Goal: Transaction & Acquisition: Book appointment/travel/reservation

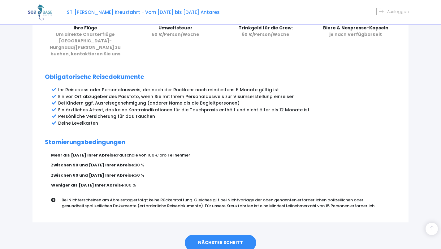
scroll to position [297, 0]
click at [235, 240] on font "NÄCHSTER SCHRITT" at bounding box center [220, 243] width 45 height 6
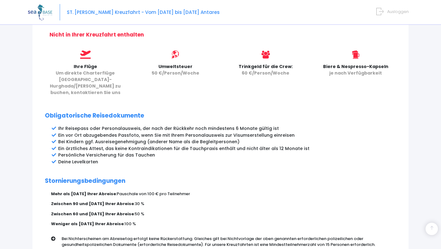
scroll to position [258, 0]
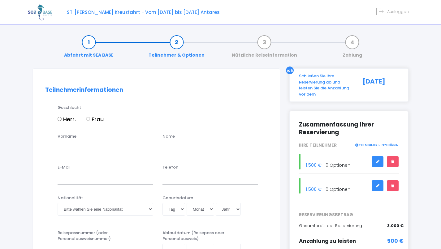
click at [59, 117] on input "Herr." at bounding box center [60, 119] width 4 height 4
radio input "true"
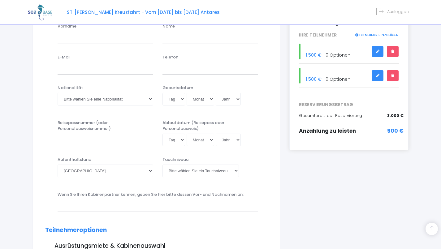
scroll to position [110, 0]
click at [70, 171] on select "Afghanistan Südafrika Albanien Algerien Deutschland Andorra Angola Anguilla Ant…" at bounding box center [106, 171] width 96 height 12
select select "Allemagne"
click at [58, 165] on select "Afghanistan Südafrika Albanien Algerien Deutschland Andorra Angola Anguilla Ant…" at bounding box center [106, 171] width 96 height 12
click at [234, 167] on select "Bitte wählen Sie ein Tauchniveau Nichttaucher Junior OW-Taucher Abenteuer-OW-Ta…" at bounding box center [200, 171] width 76 height 12
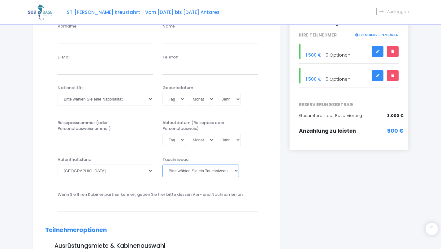
select select "PADI Advanced OW diver"
click at [162, 165] on select "Bitte wählen Sie ein Tauchniveau Nichttaucher Junior OW-Taucher Abenteuer-OW-Ta…" at bounding box center [200, 171] width 76 height 12
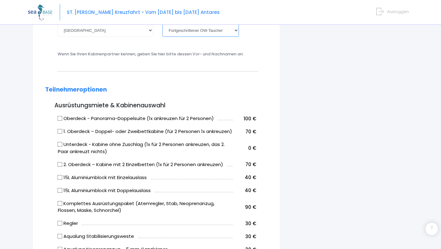
scroll to position [250, 0]
click at [60, 118] on input "Oberdeck - Panorama-Doppelsuite (1x ankreuzen für 2 Personen)" at bounding box center [60, 119] width 5 height 5
checkbox input "true"
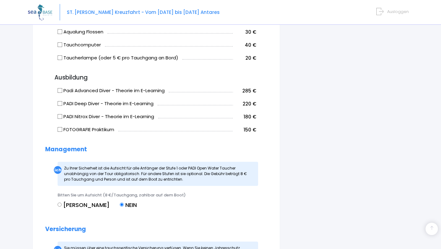
scroll to position [482, 0]
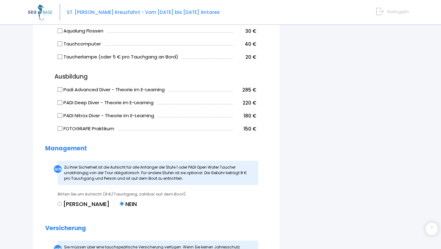
click at [58, 127] on input "FOTOGRAFIE Praktikum" at bounding box center [60, 128] width 5 height 5
checkbox input "true"
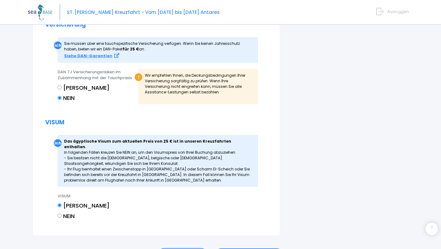
scroll to position [687, 0]
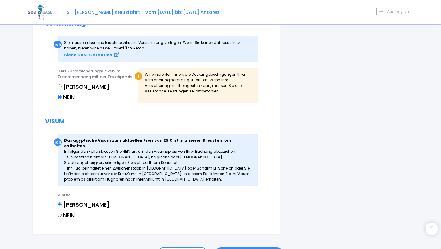
click at [62, 213] on input "NEIN" at bounding box center [60, 215] width 4 height 4
radio input "true"
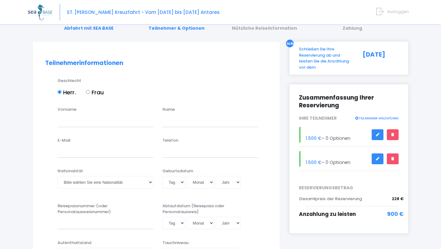
scroll to position [28, 0]
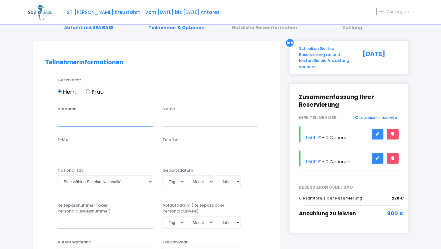
click at [113, 123] on input "Vorname" at bounding box center [106, 120] width 96 height 12
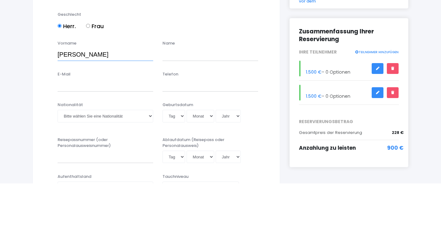
type input "Curt-Corey"
click at [205, 121] on input "text" at bounding box center [210, 120] width 96 height 12
type input "Ackermann"
click at [116, 151] on input "E-Mail" at bounding box center [106, 151] width 96 height 12
type input "curtackermann@web.de"
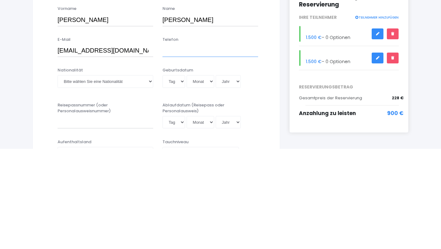
click at [206, 150] on input "Telefon" at bounding box center [210, 151] width 96 height 12
click at [133, 176] on select "Bitte wählen Sie eine Nationalität afghanisch albanisch algerisch Deutsch ameri…" at bounding box center [106, 181] width 96 height 12
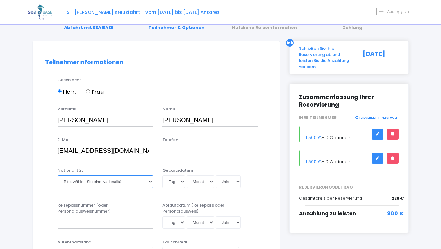
select select "Allemande"
click at [58, 175] on select "Bitte wählen Sie eine Nationalität afghanisch albanisch algerisch Deutsch ameri…" at bounding box center [106, 181] width 96 height 12
click at [224, 148] on input "Telefon" at bounding box center [210, 151] width 96 height 12
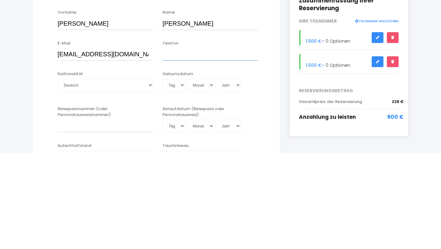
type input "0"
type input "+4901729765538"
click at [178, 179] on select "Tag 01 02 03 04 05 06 07 08 09 10 11 12 13 14 15 16 17 18 19 20 21 22 23 24 25 …" at bounding box center [173, 181] width 23 height 12
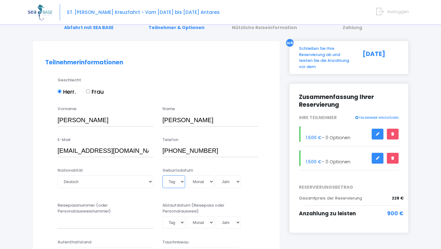
select select "31"
click at [162, 175] on select "Tag 01 02 03 04 05 06 07 08 09 10 11 12 13 14 15 16 17 18 19 20 21 22 23 24 25 …" at bounding box center [173, 181] width 23 height 12
click at [197, 184] on select "Monat 01 02 03 04 05 06 07 08 09 10 11 12" at bounding box center [201, 181] width 28 height 12
select select "01"
click at [187, 175] on select "Monat 01 02 03 04 05 06 07 08 09 10 11 12" at bounding box center [201, 181] width 28 height 12
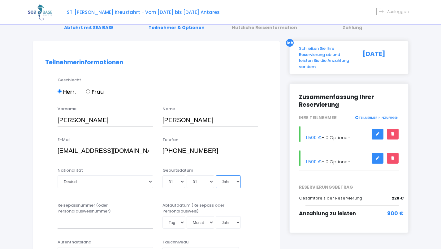
click at [230, 182] on select "Jahr 2045 2044 2043 2042 2041 2040 2039 2038 2037 2036 2035 2034 2033 2032 2031…" at bounding box center [228, 181] width 25 height 12
select select "1995"
click at [216, 175] on select "Jahr 2045 2044 2043 2042 2041 2040 2039 2038 2037 2036 2035 2034 2033 2032 2031…" at bounding box center [228, 181] width 25 height 12
type input "1995-01-31"
click at [258, 178] on div "Tag 01 02 03 04 05 06 07 08 09 10 11 12 13 14 15 16 17 18 19 20 21 22 23 24 25 …" at bounding box center [210, 181] width 96 height 12
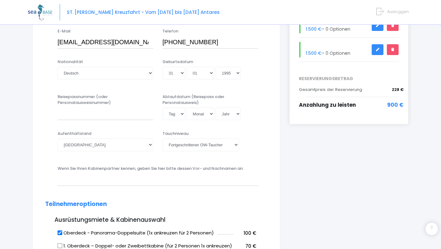
scroll to position [137, 0]
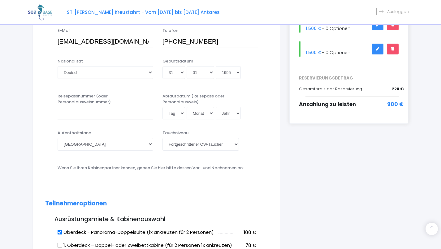
click at [193, 180] on input "text" at bounding box center [158, 179] width 201 height 12
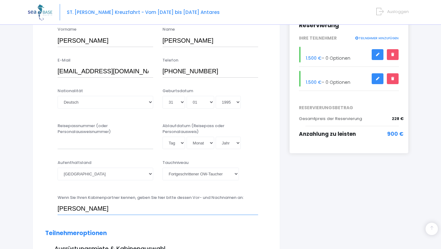
scroll to position [108, 0]
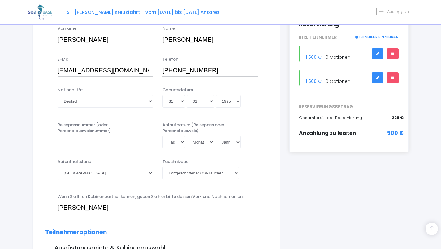
type input "Juliana Christine Beuckenhauer"
click at [123, 139] on input "Reisepassnummer (oder Personalausweisnummer)" at bounding box center [106, 142] width 96 height 12
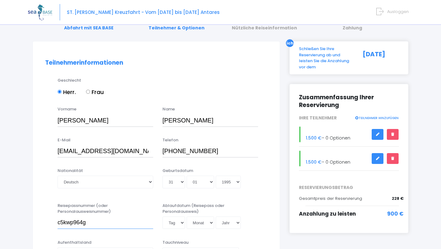
scroll to position [27, 0]
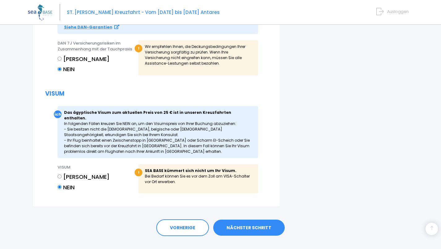
type input "c5kwp964g"
click at [261, 225] on font "NÄCHSTER SCHRITT" at bounding box center [249, 228] width 45 height 6
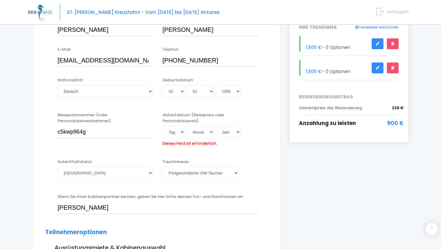
scroll to position [117, 0]
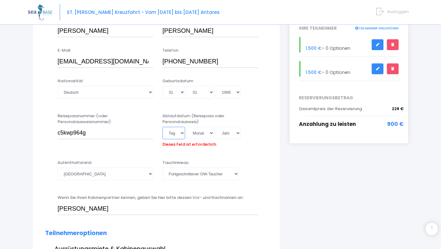
click at [179, 133] on select "Tag 01 02 03 04 05 06 07 08 09 10 11 12 13 14 15 16 17 18 19 20 21 22 23 24 25 …" at bounding box center [173, 133] width 23 height 12
select select "31"
click at [162, 127] on select "Tag 01 02 03 04 05 06 07 08 09 10 11 12 13 14 15 16 17 18 19 20 21 22 23 24 25 …" at bounding box center [173, 133] width 23 height 12
click at [203, 133] on select "Monat 01 02 03 04 05 06 07 08 09 10 11 12" at bounding box center [201, 133] width 28 height 12
select select "01"
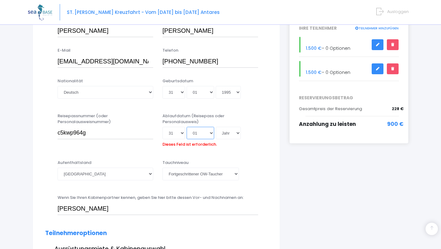
click at [187, 127] on select "Monat 01 02 03 04 05 06 07 08 09 10 11 12" at bounding box center [201, 133] width 28 height 12
click at [235, 130] on select "Jahr 2045 2044 2043 2042 2041 2040 2039 2038 2037 2036 2035 2034 2033 2032 2031…" at bounding box center [228, 133] width 25 height 12
select select "2032"
click at [216, 127] on select "Jahr 2045 2044 2043 2042 2041 2040 2039 2038 2037 2036 2035 2034 2033 2032 2031…" at bounding box center [228, 133] width 25 height 12
type input "2032-01-31"
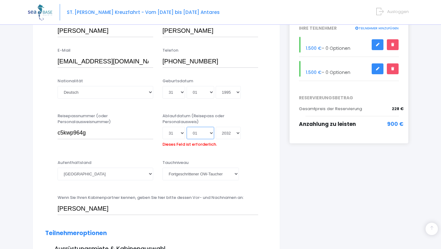
click at [199, 134] on select "Monat 01 02 03 04 05 06 07 08 09 10 11 12" at bounding box center [201, 133] width 28 height 12
select select "08"
click at [187, 127] on select "Monat 01 02 03 04 05 06 07 08 09 10 11 12" at bounding box center [201, 133] width 28 height 12
type input "2032-08-31"
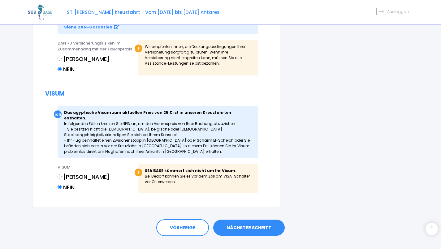
click at [254, 225] on font "NÄCHSTER SCHRITT" at bounding box center [249, 228] width 45 height 6
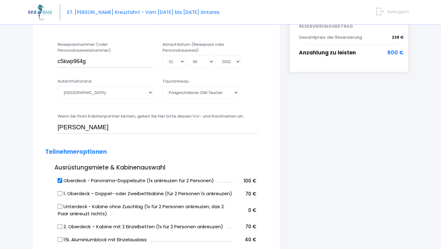
scroll to position [0, 0]
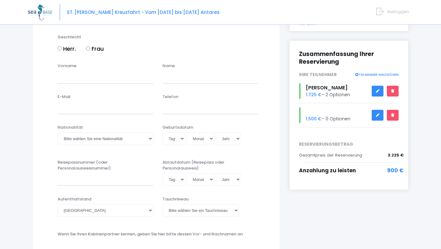
scroll to position [71, 0]
click at [340, 98] on div "Curt-Corey Ackermann 1.725 € – 2 Optionen" at bounding box center [348, 91] width 109 height 16
click at [377, 91] on icon at bounding box center [377, 91] width 4 height 0
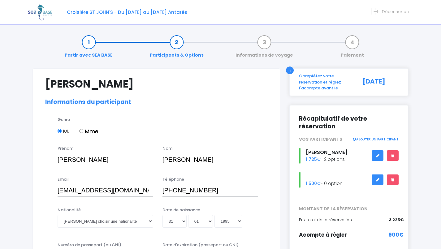
select select "France"
select select "PADI Advanced OW diver"
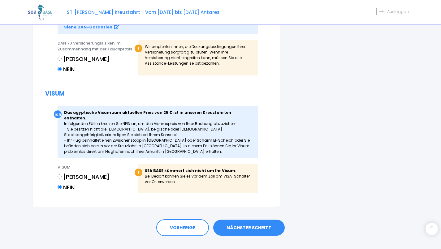
click at [261, 225] on font "NÄCHSTER SCHRITT" at bounding box center [249, 228] width 45 height 6
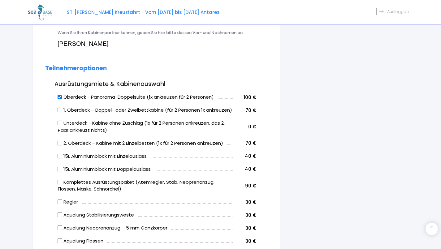
scroll to position [153, 0]
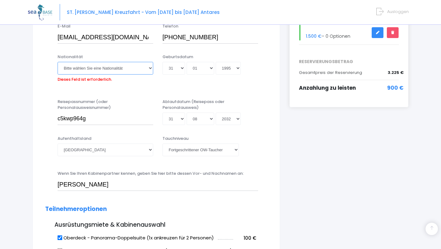
click at [143, 70] on select "Bitte wählen Sie eine Nationalität afghanisch albanisch algerisch Deutsch ameri…" at bounding box center [106, 68] width 96 height 12
select select "Allemande"
click at [58, 62] on select "Bitte wählen Sie eine Nationalität afghanisch albanisch algerisch Deutsch ameri…" at bounding box center [106, 68] width 96 height 12
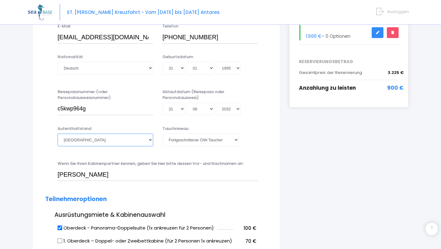
click at [135, 141] on select "Afghanistan Südafrika Albanien Algerien Deutschland Andorra Angola Anguilla Ant…" at bounding box center [106, 140] width 96 height 12
select select "Allemagne"
click at [58, 134] on select "Afghanistan Südafrika Albanien Algerien Deutschland Andorra Angola Anguilla Ant…" at bounding box center [106, 140] width 96 height 12
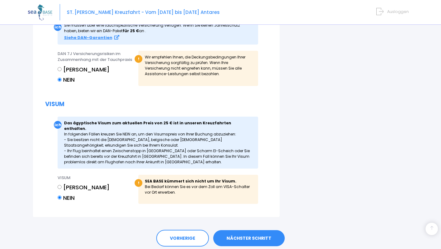
scroll to position [716, 0]
click at [259, 235] on font "NÄCHSTER SCHRITT" at bounding box center [249, 238] width 45 height 6
click at [255, 235] on font "NÄCHSTER SCHRITT" at bounding box center [249, 238] width 45 height 6
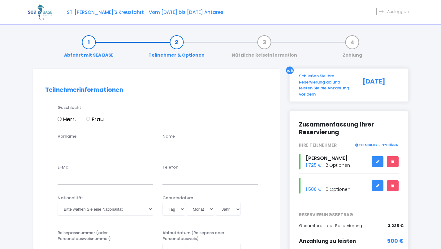
click at [89, 119] on input "Frau" at bounding box center [88, 119] width 4 height 4
radio input "true"
click at [109, 145] on input "Vorname" at bounding box center [106, 147] width 96 height 12
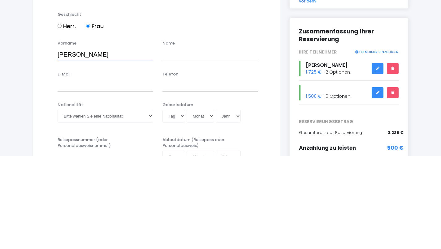
type input "Juliana-Christine"
click at [206, 148] on input "text" at bounding box center [210, 147] width 96 height 12
type input "Beuckenhauer"
click at [93, 180] on input "E-Mail" at bounding box center [106, 178] width 96 height 12
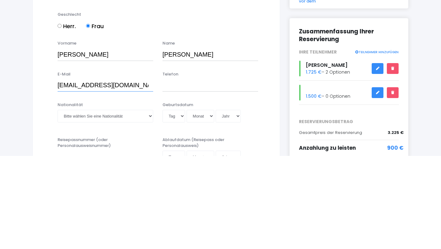
type input "juliuniverse@yahoo.com"
click at [211, 181] on input "Telefon" at bounding box center [210, 178] width 96 height 12
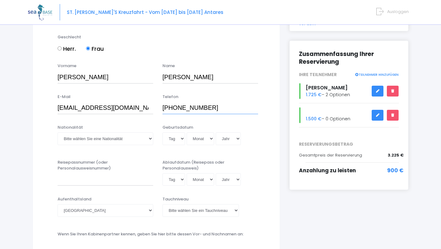
scroll to position [70, 0]
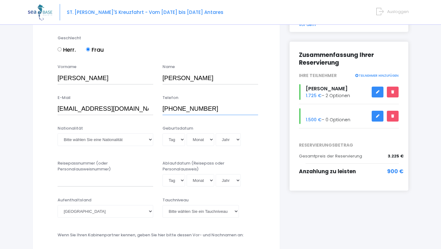
type input "+49015752641932"
click at [132, 140] on select "Bitte wählen Sie eine Nationalität afghanisch albanisch algerisch Deutsch ameri…" at bounding box center [106, 139] width 96 height 12
select select "Allemande"
click at [58, 133] on select "Bitte wählen Sie eine Nationalität afghanisch albanisch algerisch Deutsch ameri…" at bounding box center [106, 139] width 96 height 12
click at [180, 141] on select "Tag 01 02 03 04 05 06 07 08 09 10 11 12 13 14 15 16 17 18 19 20 21 22 23 24 25 …" at bounding box center [173, 139] width 23 height 12
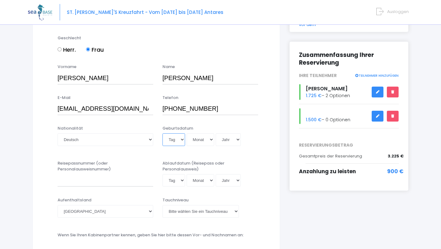
select select "19"
click at [162, 133] on select "Tag 01 02 03 04 05 06 07 08 09 10 11 12 13 14 15 16 17 18 19 20 21 22 23 24 25 …" at bounding box center [173, 139] width 23 height 12
click at [205, 140] on select "Monat 01 02 03 04 05 06 07 08 09 10 11 12" at bounding box center [201, 139] width 28 height 12
select select "11"
click at [187, 133] on select "Monat 01 02 03 04 05 06 07 08 09 10 11 12" at bounding box center [201, 139] width 28 height 12
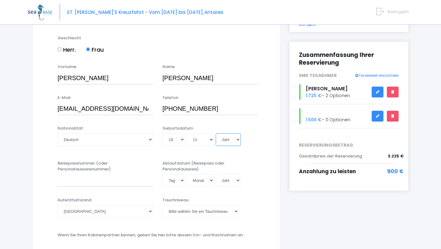
click at [227, 140] on select "Jahr 2045 2044 2043 2042 2041 2040 2039 2038 2037 2036 2035 2034 2033 2032 2031…" at bounding box center [228, 139] width 25 height 12
select select "1996"
click at [216, 133] on select "Jahr 2045 2044 2043 2042 2041 2040 2039 2038 2037 2036 2035 2034 2033 2032 2031…" at bounding box center [228, 139] width 25 height 12
type input "1996-11-19"
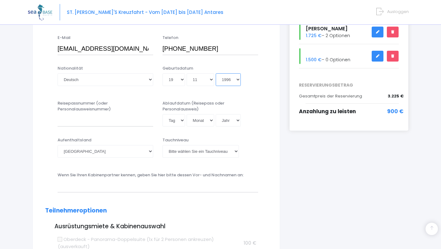
scroll to position [129, 0]
click at [119, 121] on input "Reisepassnummer (oder Personalausweisnummer)" at bounding box center [106, 121] width 96 height 12
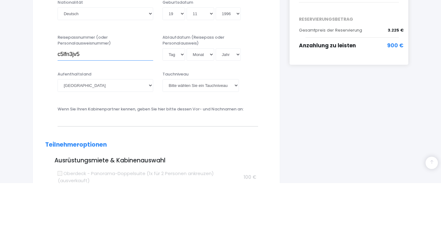
type input "c5lfn3jv5"
click at [170, 121] on select "Tag 01 02 03 04 05 06 07 08 09 10 11 12 13 14 15 16 17 18 19 20 21 22 23 24 25 …" at bounding box center [173, 121] width 23 height 12
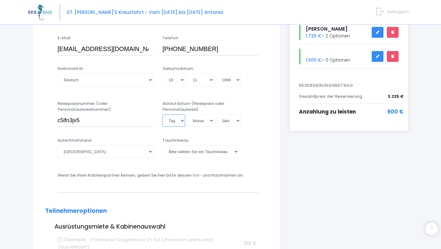
select select "07"
click at [162, 115] on select "Tag 01 02 03 04 05 06 07 08 09 10 11 12 13 14 15 16 17 18 19 20 21 22 23 24 25 …" at bounding box center [173, 121] width 23 height 12
click at [208, 116] on select "Monat 01 02 03 04 05 06 07 08 09 10 11 12" at bounding box center [201, 121] width 28 height 12
select select "08"
click at [187, 115] on select "Monat 01 02 03 04 05 06 07 08 09 10 11 12" at bounding box center [201, 121] width 28 height 12
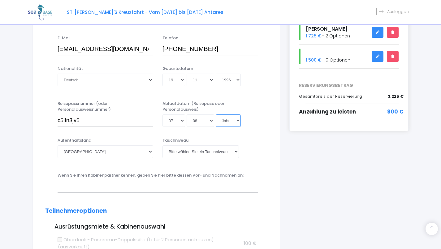
click at [236, 121] on select "Jahr 2045 2044 2043 2042 2041 2040 2039 2038 2037 2036 2035 2034 2033 2032 2031…" at bounding box center [228, 121] width 25 height 12
select select "2032"
click at [216, 115] on select "Jahr 2045 2044 2043 2042 2041 2040 2039 2038 2037 2036 2035 2034 2033 2032 2031…" at bounding box center [228, 121] width 25 height 12
type input "2032-08-07"
click at [132, 148] on select "Afghanistan Südafrika Albanien Algerien Deutschland Andorra Angola Anguilla Ant…" at bounding box center [106, 151] width 96 height 12
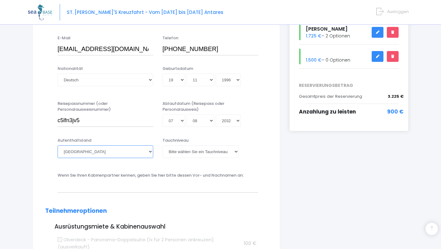
select select "Bangladesh"
click at [58, 145] on select "Afghanistan Südafrika Albanien Algerien Deutschland Andorra Angola Anguilla Ant…" at bounding box center [106, 151] width 96 height 12
click at [229, 151] on select "Bitte wählen Sie ein Tauchniveau Nichttaucher Junior OW-Taucher Abenteuer-OW-Ta…" at bounding box center [200, 151] width 76 height 12
select select "Non plongeur"
click at [162, 145] on select "Bitte wählen Sie ein Tauchniveau Nichttaucher Junior OW-Taucher Abenteuer-OW-Ta…" at bounding box center [200, 151] width 76 height 12
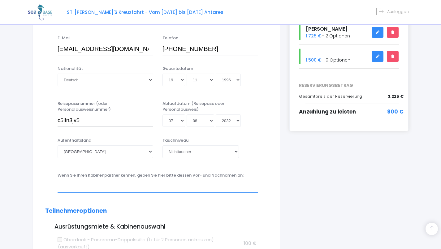
click at [164, 186] on input "text" at bounding box center [158, 186] width 201 height 12
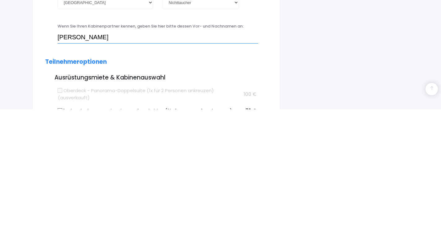
scroll to position [162, 0]
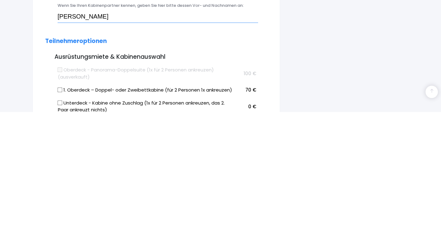
type input "curt corey Ackermann"
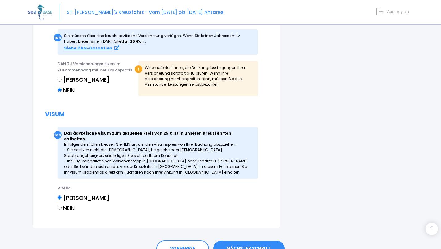
scroll to position [712, 0]
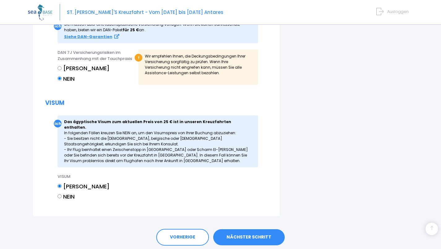
click at [62, 194] on input "NEIN" at bounding box center [60, 196] width 4 height 4
radio input "true"
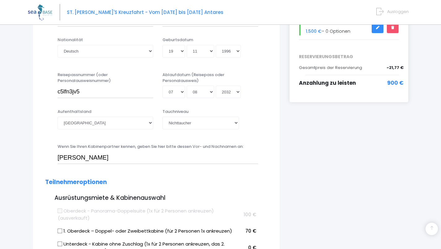
scroll to position [156, 0]
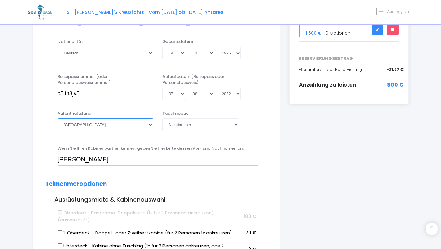
click at [130, 126] on select "Afghanistan Südafrika Albanien Algerien Deutschland Andorra Angola Anguilla Ant…" at bounding box center [106, 125] width 96 height 12
click at [58, 119] on select "Afghanistan Südafrika Albanien Algerien Deutschland Andorra Angola Anguilla Ant…" at bounding box center [106, 125] width 96 height 12
click at [114, 125] on select "Afghanistan Südafrika Albanien Algerien Deutschland Andorra Angola Anguilla Ant…" at bounding box center [106, 125] width 96 height 12
select select "Allemagne"
click at [58, 119] on select "Afghanistan Südafrika Albanien Algerien Deutschland Andorra Angola Anguilla Ant…" at bounding box center [106, 125] width 96 height 12
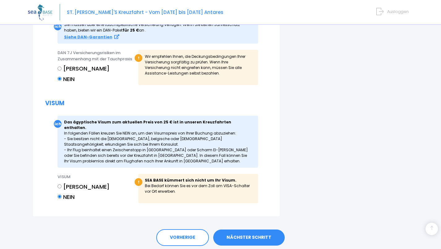
scroll to position [712, 0]
click at [262, 234] on font "NÄCHSTER SCHRITT" at bounding box center [249, 237] width 45 height 6
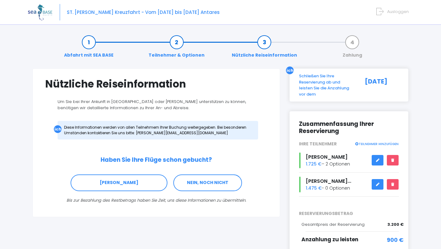
click at [206, 180] on font "NEIN, NOCH NICHT" at bounding box center [207, 183] width 41 height 6
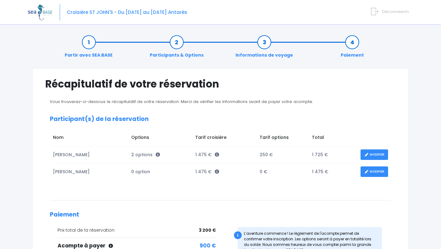
click at [373, 152] on link "MODIFIER" at bounding box center [375, 154] width 28 height 11
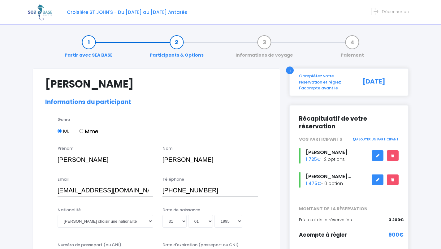
select select "[GEOGRAPHIC_DATA]"
select select "PADI Advanced OW diver"
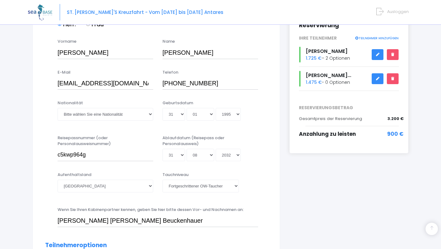
scroll to position [110, 0]
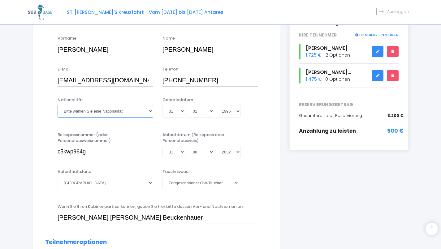
click at [120, 107] on select "Bitte wählen Sie eine Nationalität afghanisch albanisch algerisch Deutsch ameri…" at bounding box center [106, 111] width 96 height 12
select select "Allemande"
click at [58, 105] on select "Bitte wählen Sie eine Nationalität afghanisch albanisch algerisch Deutsch ameri…" at bounding box center [106, 111] width 96 height 12
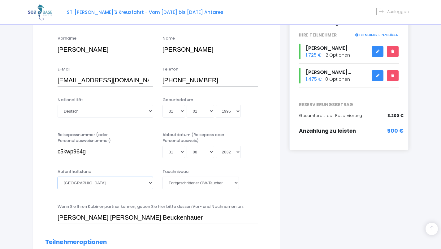
click at [119, 184] on select "Afghanistan Südafrika Albanien Algerien Deutschland Andorra Angola Anguilla Ant…" at bounding box center [106, 183] width 96 height 12
select select "Allemagne"
click at [58, 177] on select "Afghanistan Südafrika Albanien Algerien Deutschland Andorra Angola Anguilla Ant…" at bounding box center [106, 183] width 96 height 12
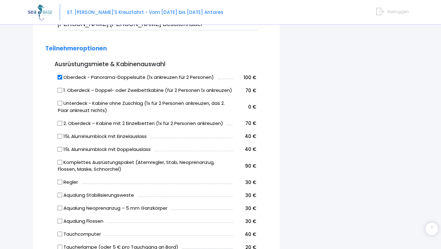
scroll to position [299, 0]
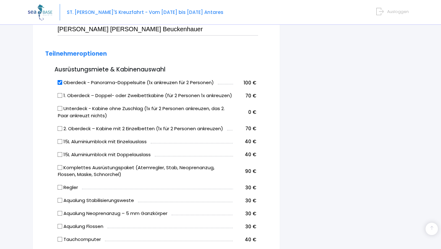
click at [59, 140] on input "15L Aluminiumblock mit Einzelauslass" at bounding box center [60, 141] width 5 height 5
checkbox input "true"
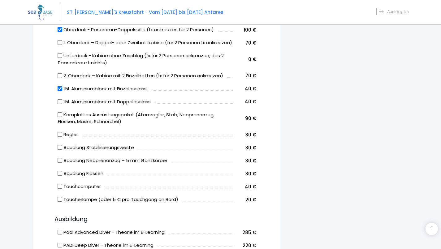
scroll to position [352, 0]
click at [60, 135] on input "Regler" at bounding box center [60, 134] width 5 height 5
checkbox input "true"
click at [60, 147] on input "Aqualung Stabilisierungsweste" at bounding box center [60, 147] width 5 height 5
checkbox input "true"
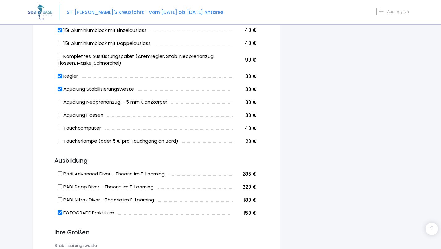
scroll to position [410, 0]
click at [58, 102] on input "Aqualung Neoprenanzug – 5 mm Ganzkörper" at bounding box center [60, 101] width 5 height 5
click at [61, 102] on input "Aqualung Neoprenanzug – 5 mm Ganzkörper" at bounding box center [60, 101] width 5 height 5
checkbox input "false"
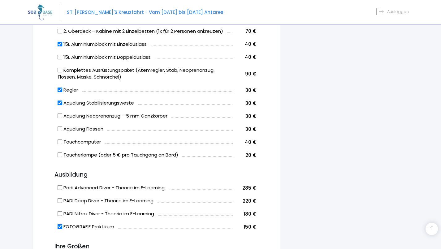
scroll to position [396, 0]
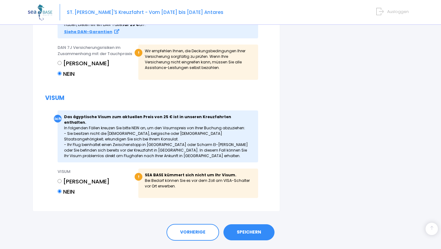
click at [253, 229] on font "SPEICHERN" at bounding box center [249, 232] width 24 height 6
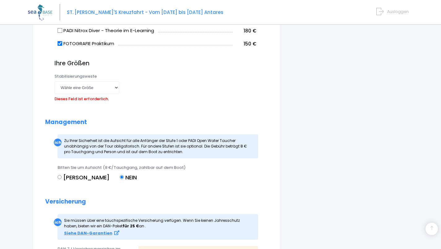
scroll to position [563, 0]
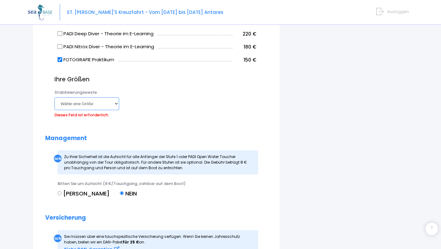
click at [106, 99] on select "Wähle eine Größe XXS Größe S M ML L XL XXL" at bounding box center [86, 103] width 65 height 12
select select "L"
click at [54, 97] on select "Wähle eine Größe XXS Größe S M ML L XL XXL" at bounding box center [86, 103] width 65 height 12
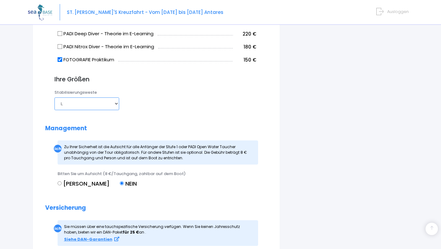
click at [116, 102] on select "Wähle eine Größe XXS Größe S M ML L XL XXL" at bounding box center [86, 103] width 65 height 12
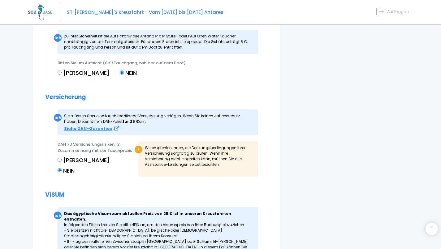
scroll to position [775, 0]
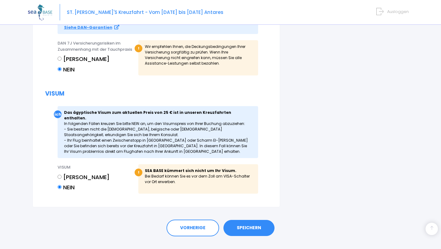
click at [249, 220] on link "SPEICHERN" at bounding box center [248, 228] width 51 height 16
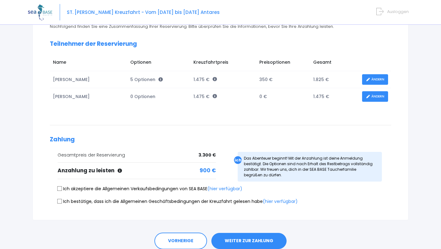
scroll to position [76, 0]
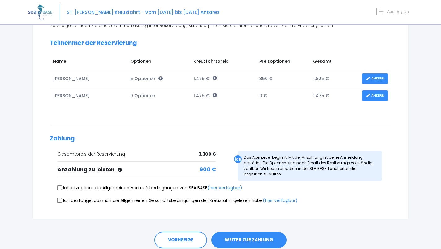
click at [59, 190] on input "Ich akzeptiere die Allgemeinen Verkaufsbedingungen von SEA BASE (hier verfügbar)" at bounding box center [59, 187] width 5 height 5
checkbox input "true"
click at [60, 202] on input "Ich bestätige, dass ich die Allgemeinen Geschäftsbedingungen der Kreuzfahrt gel…" at bounding box center [59, 200] width 5 height 5
checkbox input "true"
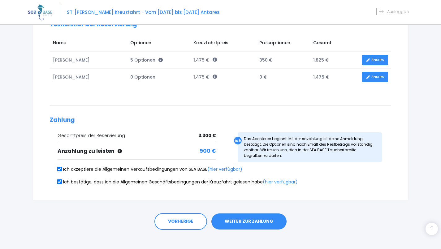
scroll to position [93, 0]
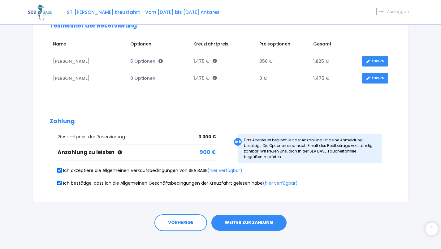
click at [267, 225] on font "WEITER ZUR ZAHLUNG" at bounding box center [249, 222] width 49 height 6
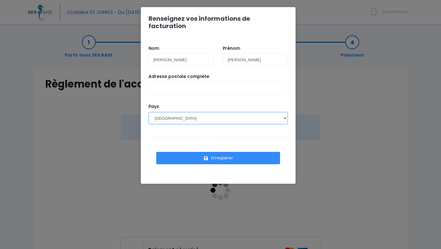
click at [215, 112] on select "[GEOGRAPHIC_DATA] [GEOGRAPHIC_DATA], [GEOGRAPHIC_DATA] [GEOGRAPHIC_DATA] [GEOGR…" at bounding box center [218, 118] width 139 height 12
select select "DE"
click at [149, 112] on select "[GEOGRAPHIC_DATA] [GEOGRAPHIC_DATA], [GEOGRAPHIC_DATA] [GEOGRAPHIC_DATA] [GEOGR…" at bounding box center [218, 118] width 139 height 12
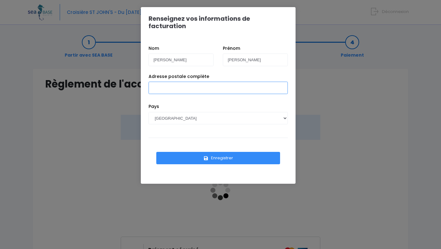
click at [239, 82] on input "Adresse postale complète" at bounding box center [218, 88] width 139 height 12
click at [182, 82] on input "Adresse postale complète" at bounding box center [218, 88] width 139 height 12
type input "d"
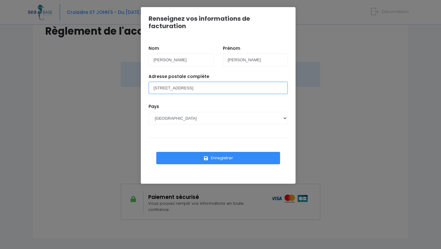
scroll to position [53, 0]
type input "[STREET_ADDRESS]"
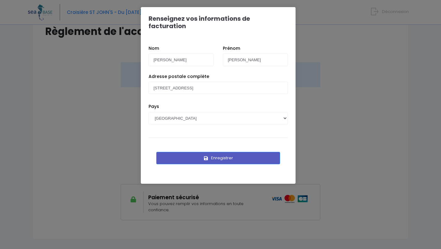
click at [227, 152] on button "Enregistrer" at bounding box center [218, 158] width 124 height 12
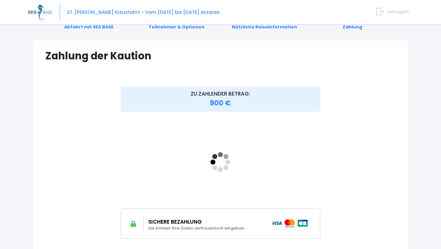
scroll to position [40, 0]
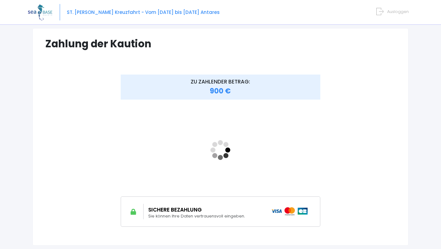
click at [217, 89] on font "900 €" at bounding box center [220, 91] width 21 height 10
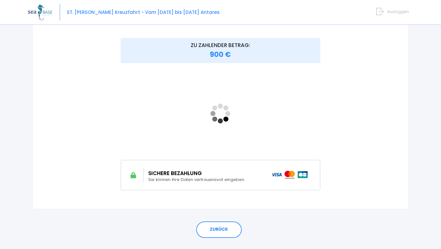
scroll to position [75, 0]
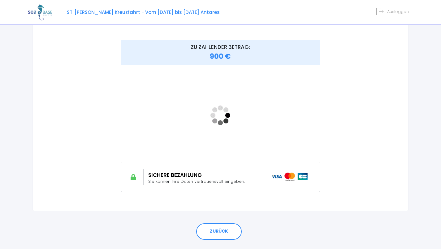
click at [288, 177] on img at bounding box center [289, 177] width 37 height 8
click at [132, 179] on icon at bounding box center [133, 177] width 8 height 6
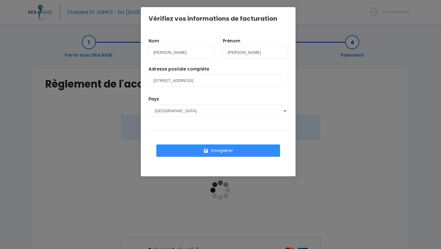
scroll to position [75, 0]
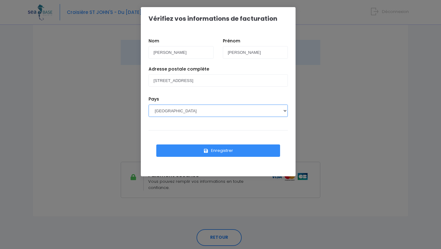
click at [155, 111] on select "[GEOGRAPHIC_DATA] [GEOGRAPHIC_DATA], [GEOGRAPHIC_DATA] [GEOGRAPHIC_DATA] [GEOGR…" at bounding box center [218, 111] width 139 height 12
select select "DE"
click at [149, 105] on select "[GEOGRAPHIC_DATA] [GEOGRAPHIC_DATA], [GEOGRAPHIC_DATA] [GEOGRAPHIC_DATA] [GEOGR…" at bounding box center [218, 111] width 139 height 12
click at [194, 153] on button "Enregistrer" at bounding box center [218, 151] width 124 height 12
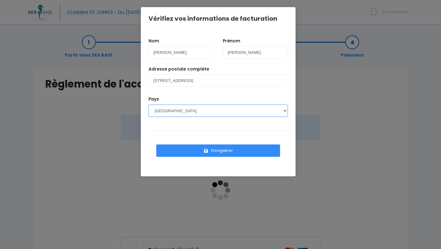
click at [204, 112] on select "AFGHANISTAN AFRIQUE DU SUD ÅLAND, ÎLES ALBANIE ALGÉRIE ALLEMAGNE ANDORRE ANGOLA…" at bounding box center [218, 111] width 139 height 12
select select "DE"
click at [149, 105] on select "AFGHANISTAN AFRIQUE DU SUD ÅLAND, ÎLES ALBANIE ALGÉRIE ALLEMAGNE ANDORRE ANGOLA…" at bounding box center [218, 111] width 139 height 12
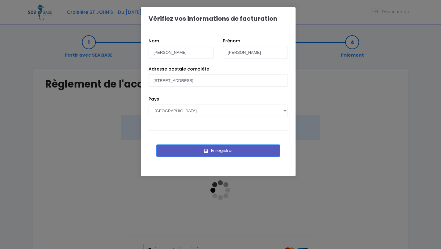
click at [227, 152] on button "Enregistrer" at bounding box center [218, 151] width 124 height 12
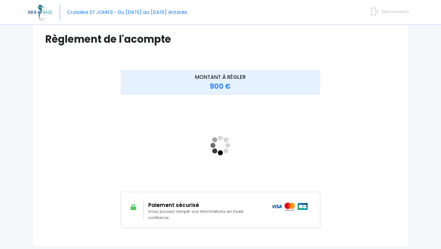
scroll to position [44, 0]
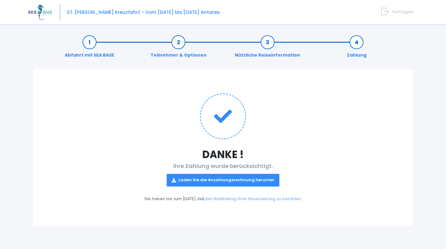
click at [257, 177] on link "Laden Sie die Anzahlungsrechnung herunter" at bounding box center [223, 180] width 113 height 13
